Goal: Find specific page/section: Find specific page/section

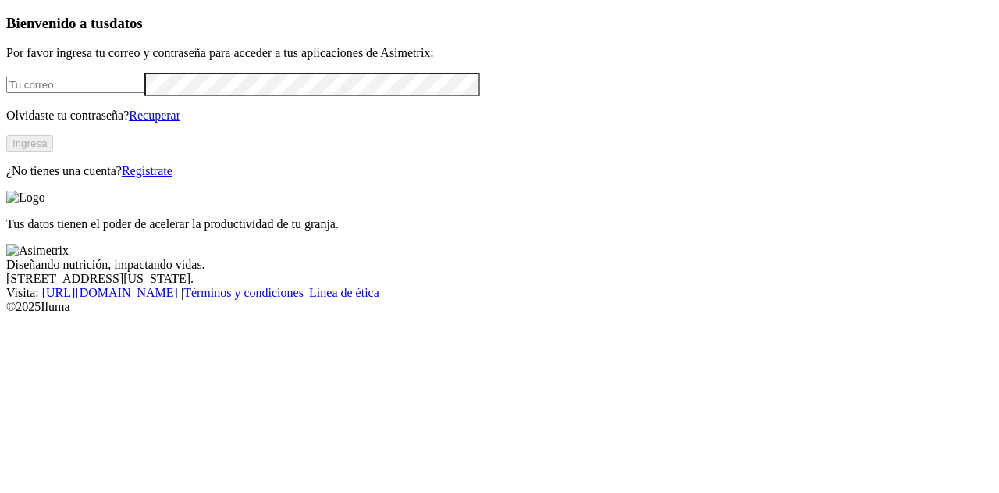
type input "[EMAIL_ADDRESS][DOMAIN_NAME]"
click at [53, 151] on button "Ingresa" at bounding box center [29, 143] width 47 height 16
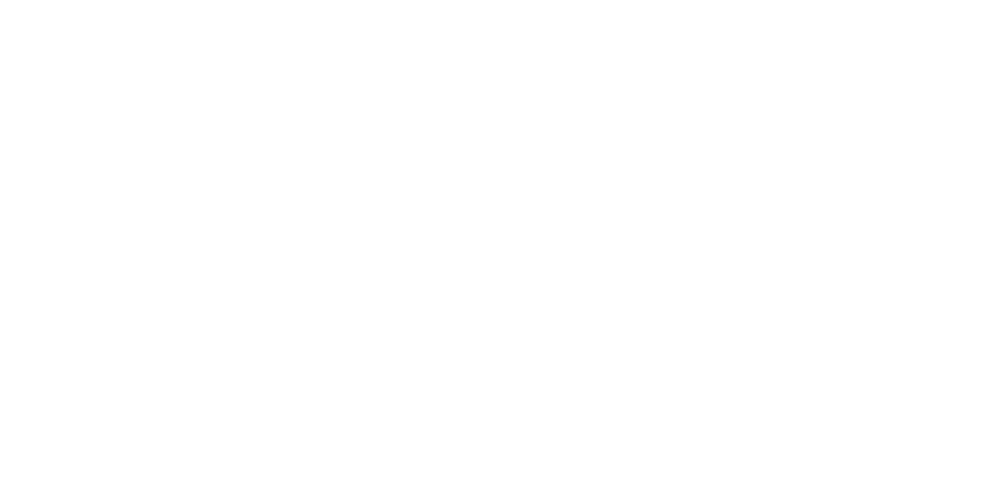
drag, startPoint x: 114, startPoint y: 311, endPoint x: 350, endPoint y: 368, distance: 242.4
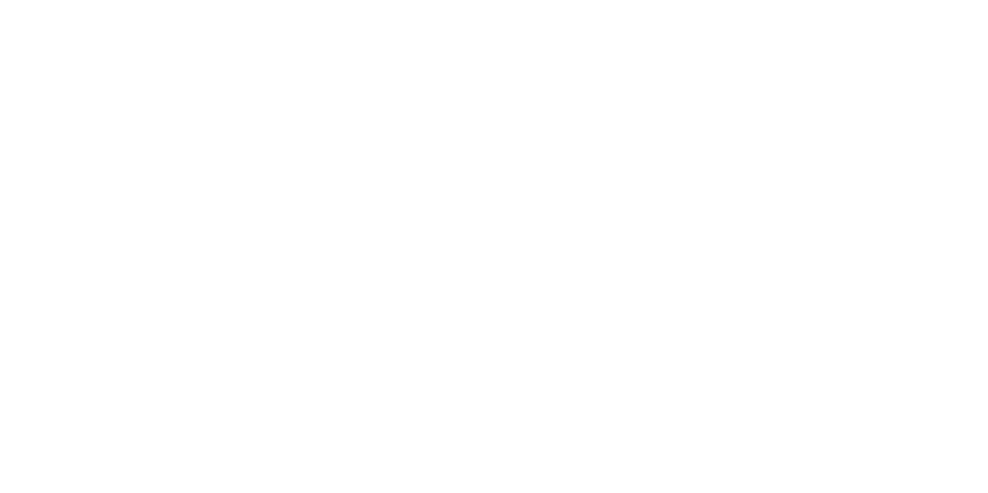
drag, startPoint x: 119, startPoint y: 208, endPoint x: 673, endPoint y: 368, distance: 576.7
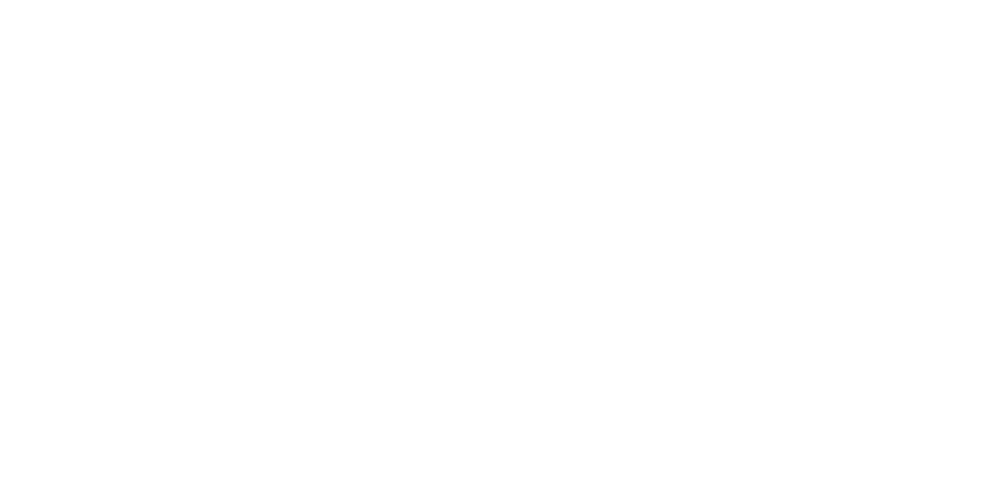
drag, startPoint x: 191, startPoint y: 249, endPoint x: 244, endPoint y: 245, distance: 53.2
